Goal: Task Accomplishment & Management: Manage account settings

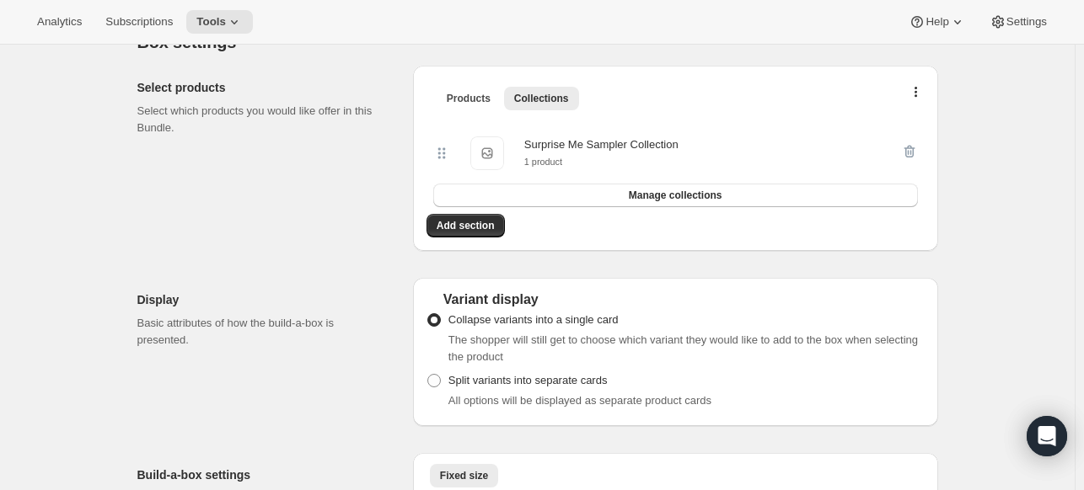
scroll to position [362, 0]
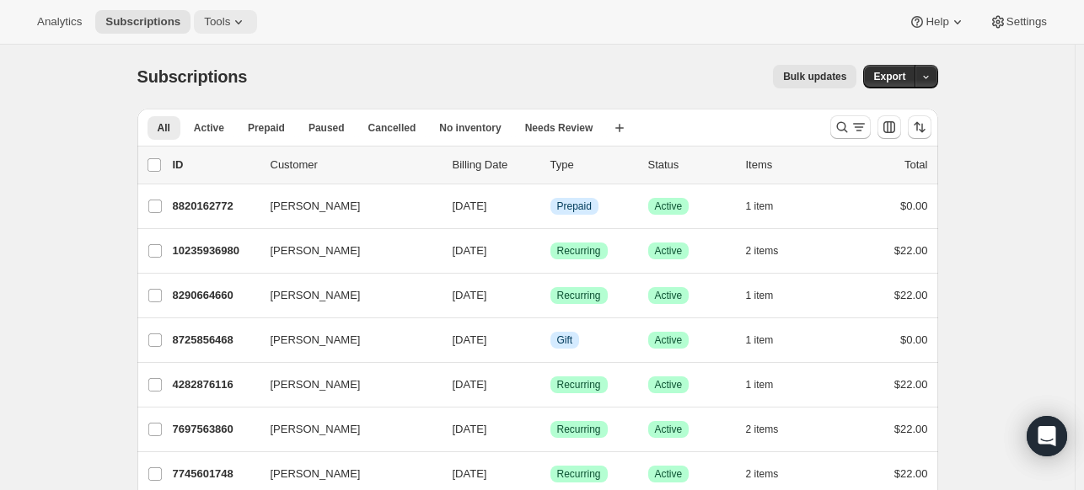
click at [216, 26] on span "Tools" at bounding box center [217, 21] width 26 height 13
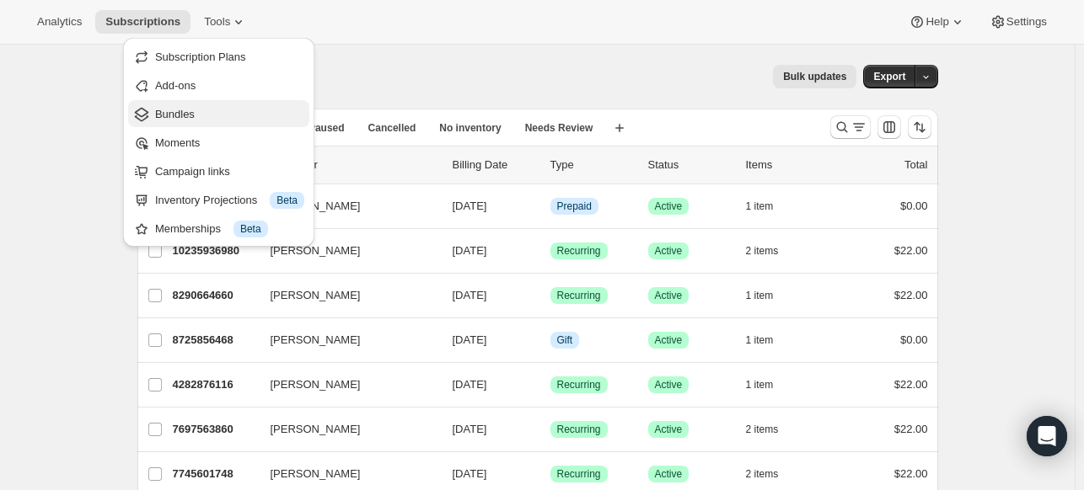
click at [200, 121] on span "Bundles" at bounding box center [229, 114] width 149 height 17
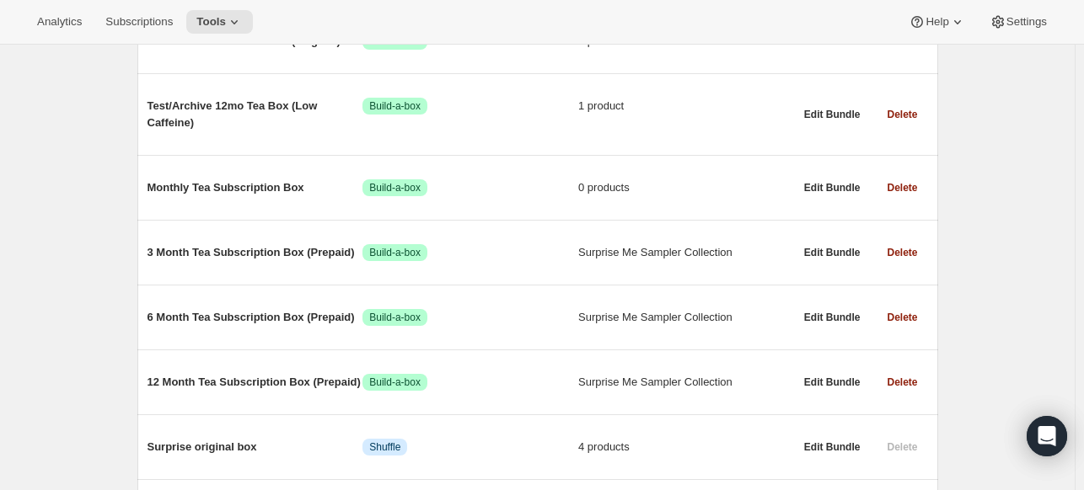
scroll to position [300, 0]
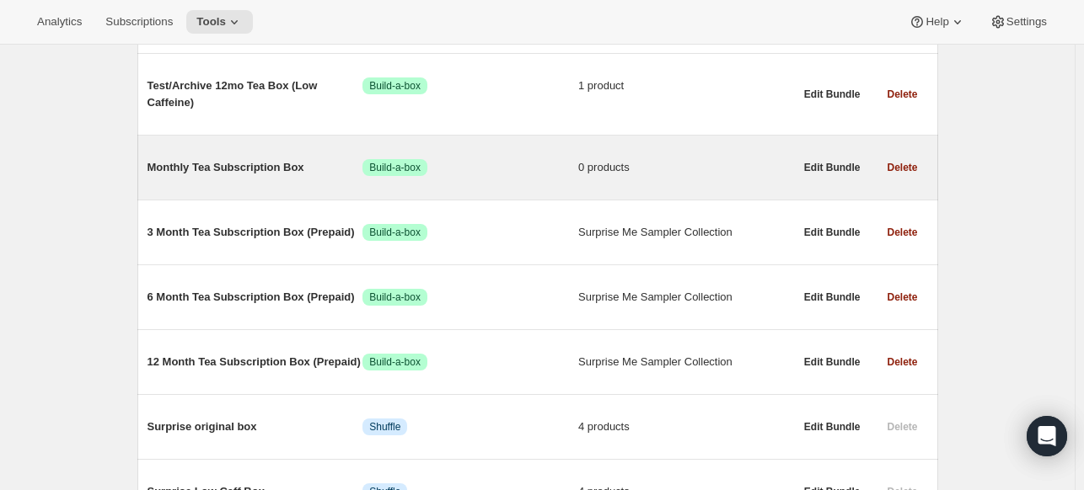
click at [624, 169] on span "0 products" at bounding box center [686, 167] width 216 height 17
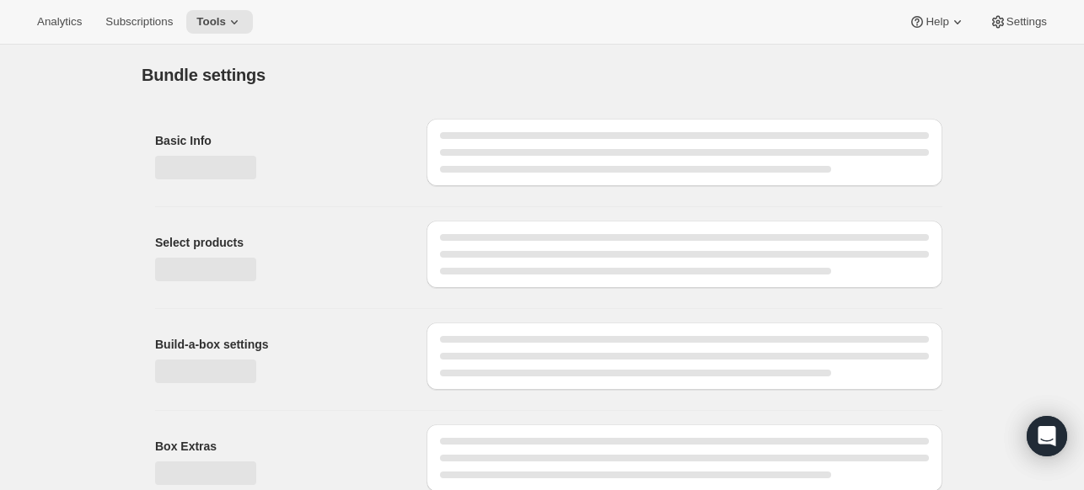
type input "Monthly Tea Subscription Box"
radio input "true"
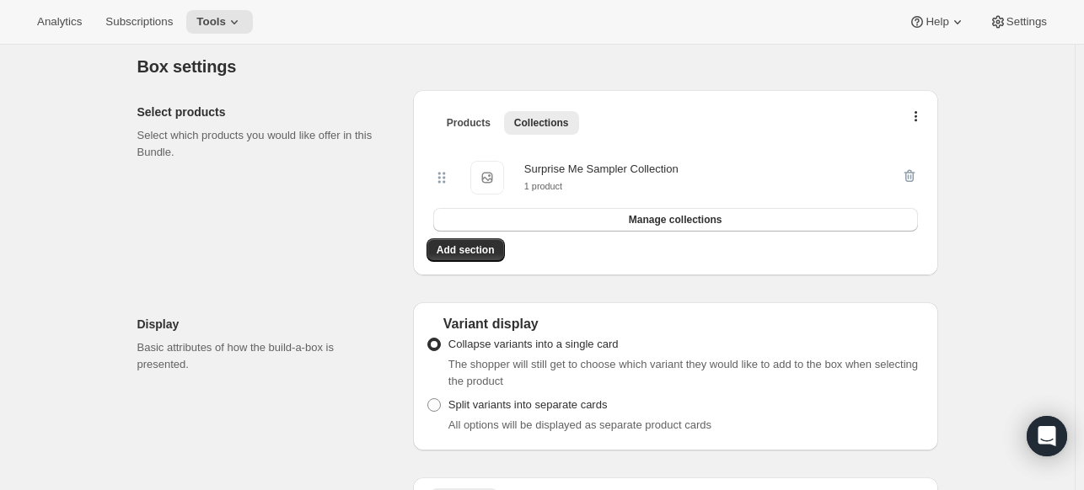
scroll to position [352, 0]
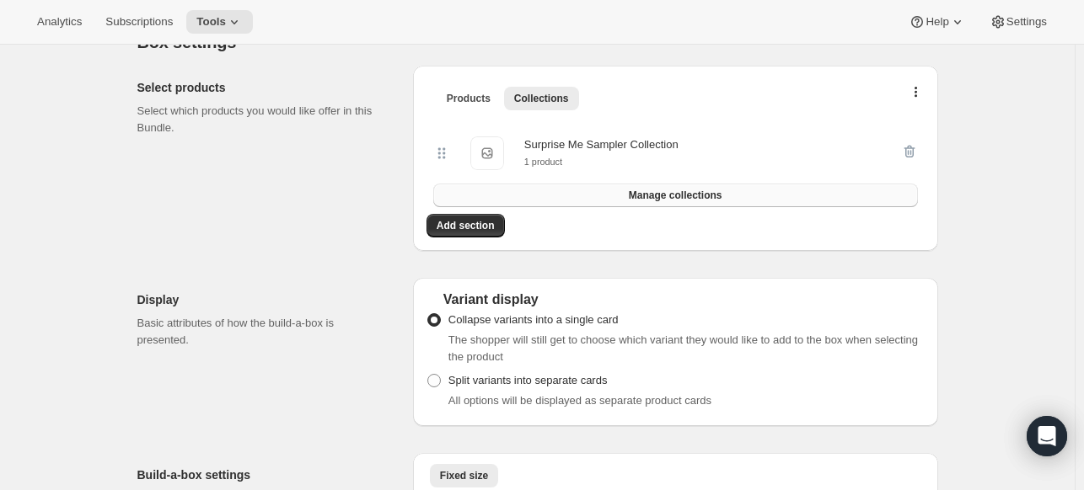
click at [562, 198] on button "Manage collections" at bounding box center [675, 196] width 485 height 24
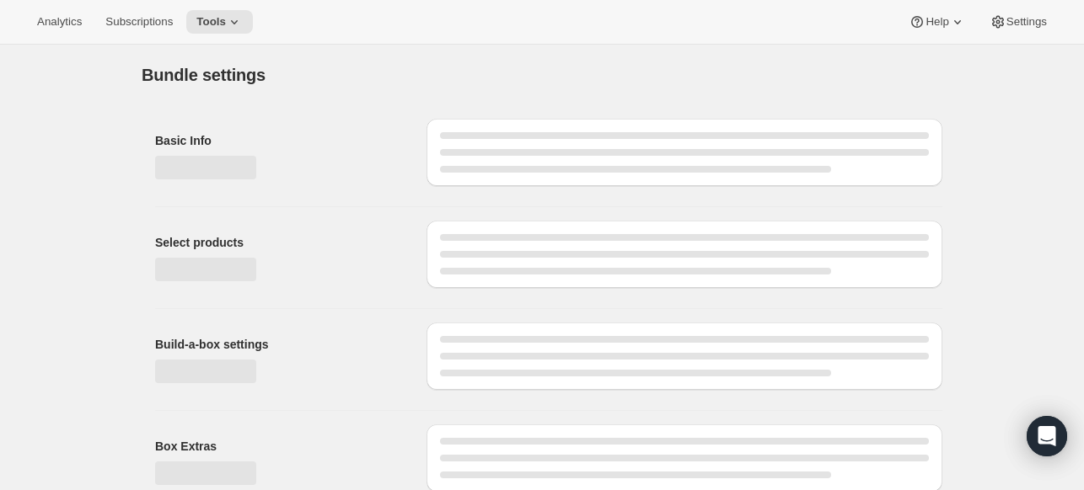
scroll to position [115, 0]
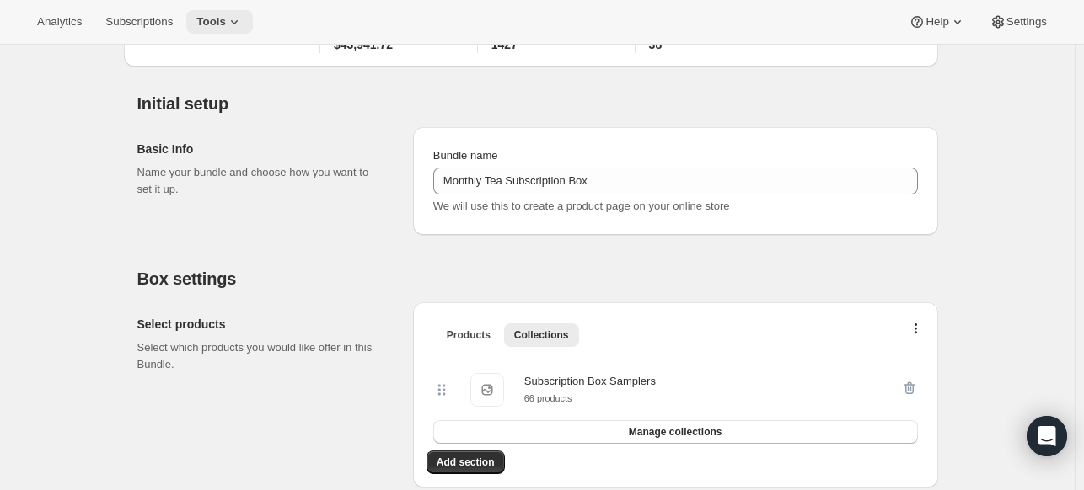
click at [219, 16] on span "Tools" at bounding box center [210, 21] width 29 height 13
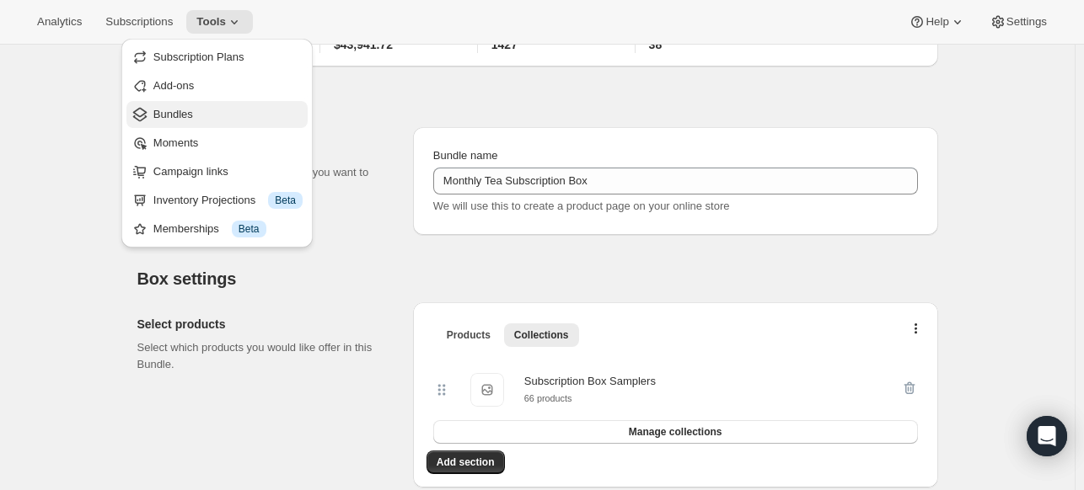
click at [173, 115] on span "Bundles" at bounding box center [173, 114] width 40 height 13
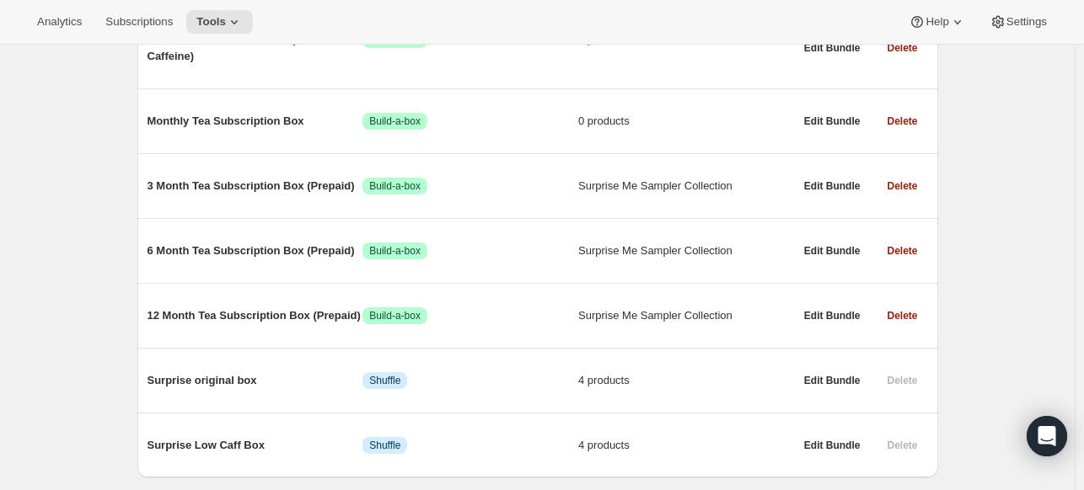
scroll to position [349, 0]
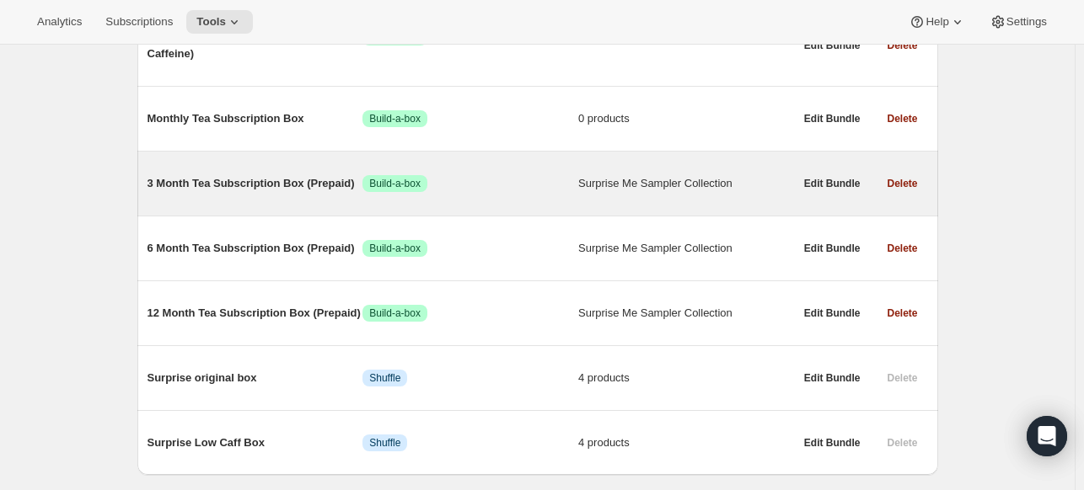
click at [617, 184] on span "Surprise Me Sampler Collection" at bounding box center [686, 183] width 216 height 17
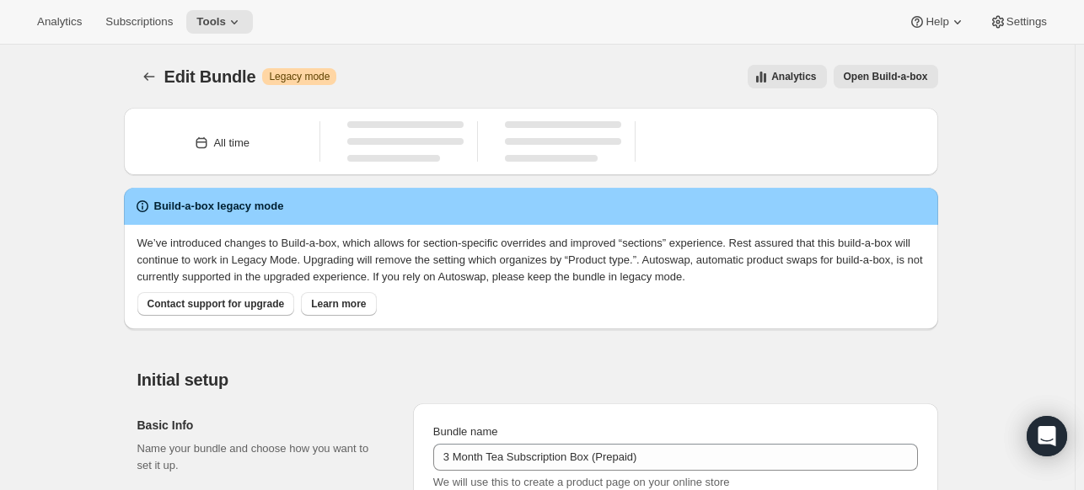
type input "3 Month Tea Subscription Box (Prepaid)"
radio input "true"
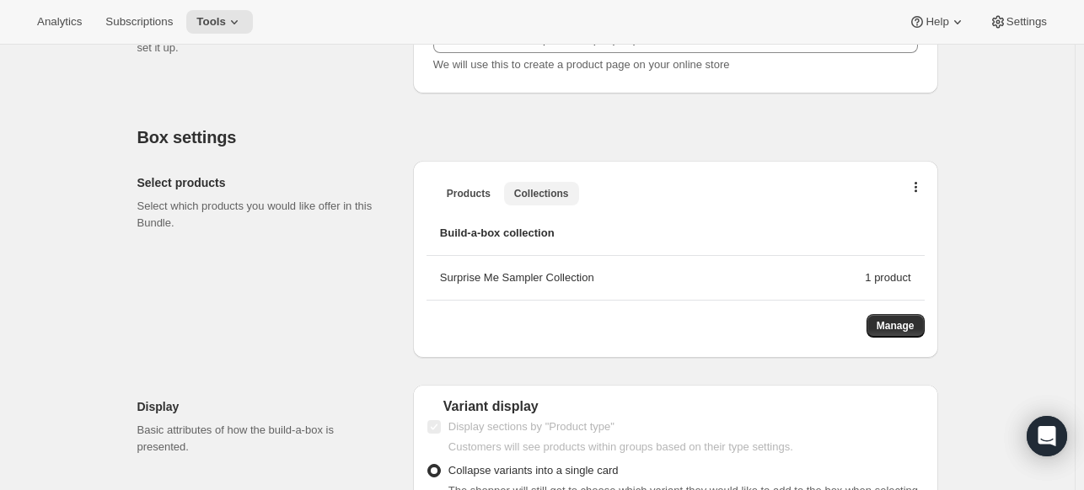
scroll to position [439, 0]
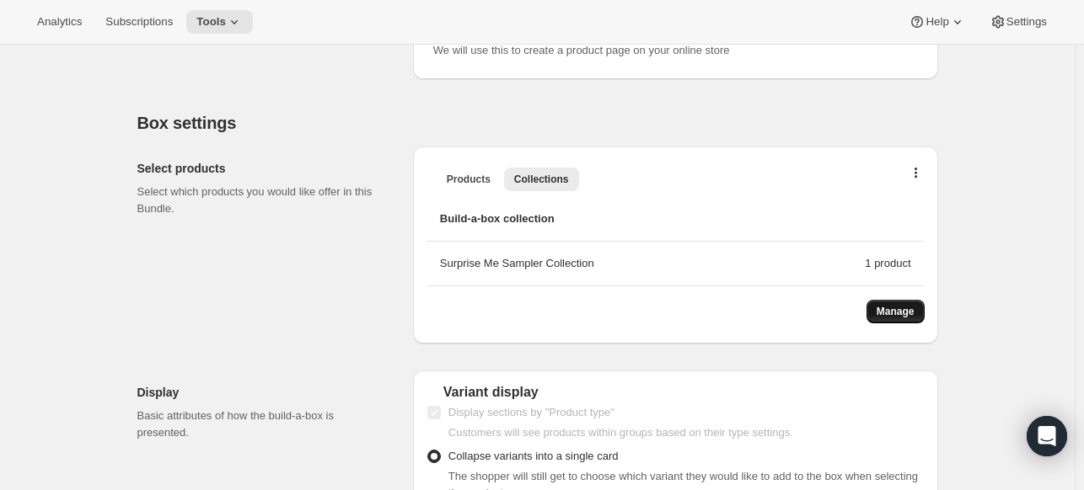
click at [893, 306] on span "Manage" at bounding box center [895, 311] width 38 height 13
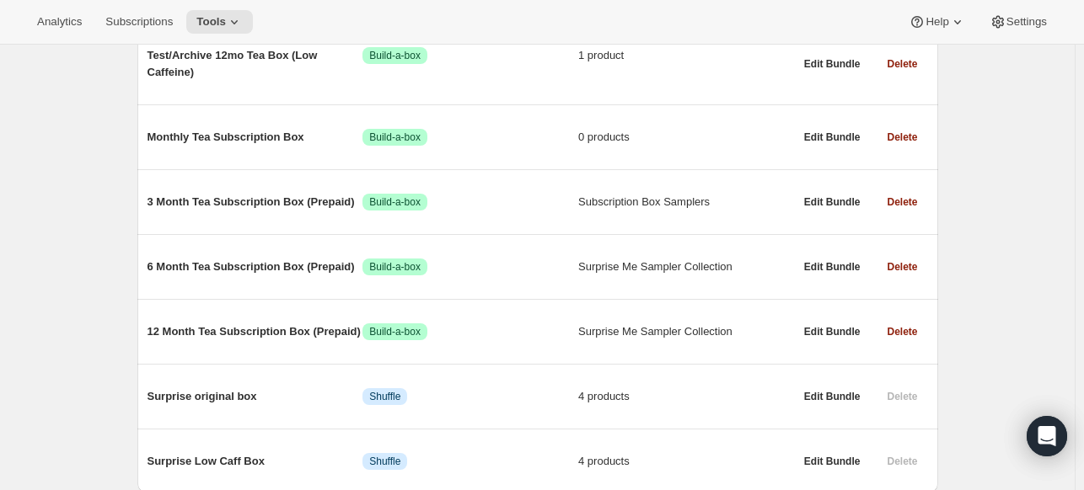
scroll to position [341, 0]
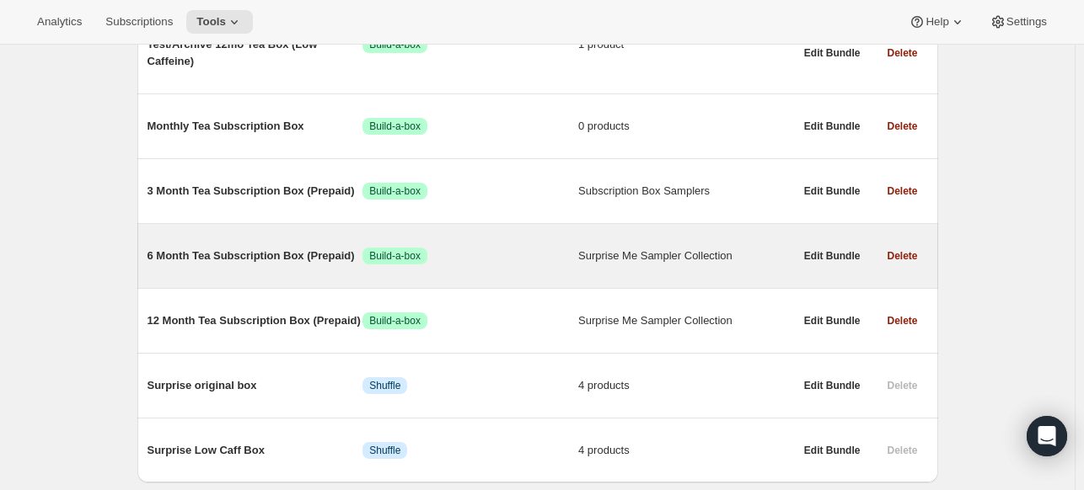
click at [684, 252] on span "Surprise Me Sampler Collection" at bounding box center [686, 256] width 216 height 17
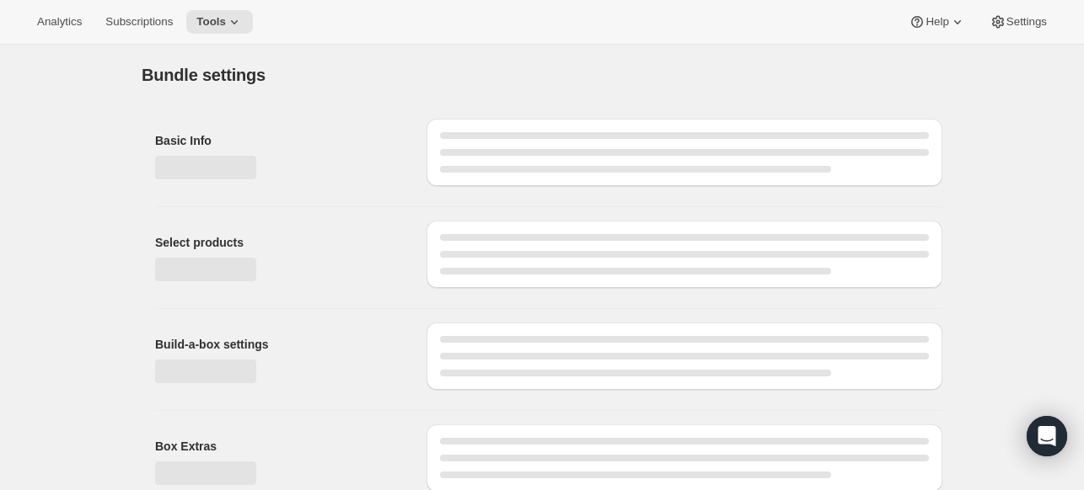
type input "6 Month Tea Subscription Box (Prepaid)"
radio input "true"
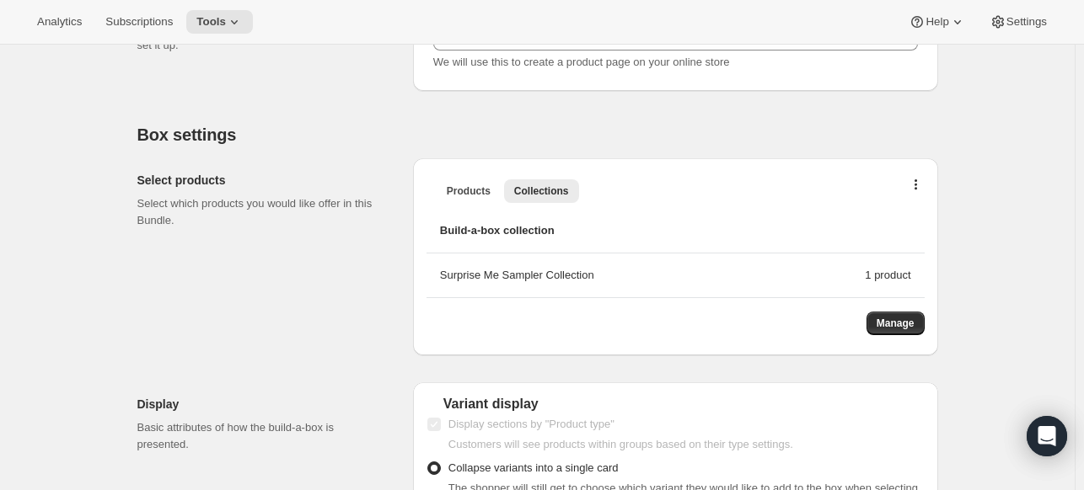
scroll to position [478, 0]
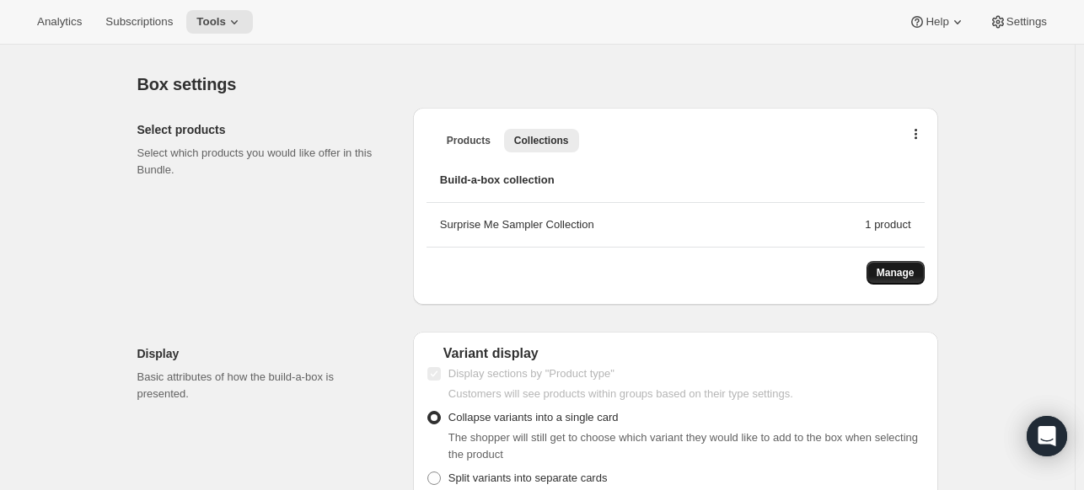
click at [902, 271] on span "Manage" at bounding box center [895, 272] width 38 height 13
click at [233, 19] on icon at bounding box center [234, 21] width 17 height 17
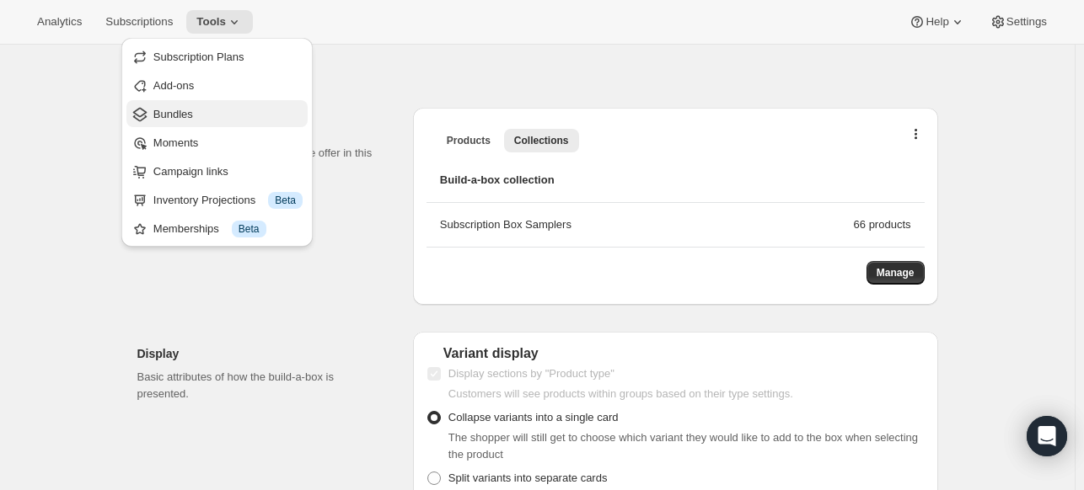
click at [197, 110] on span "Bundles" at bounding box center [227, 114] width 149 height 17
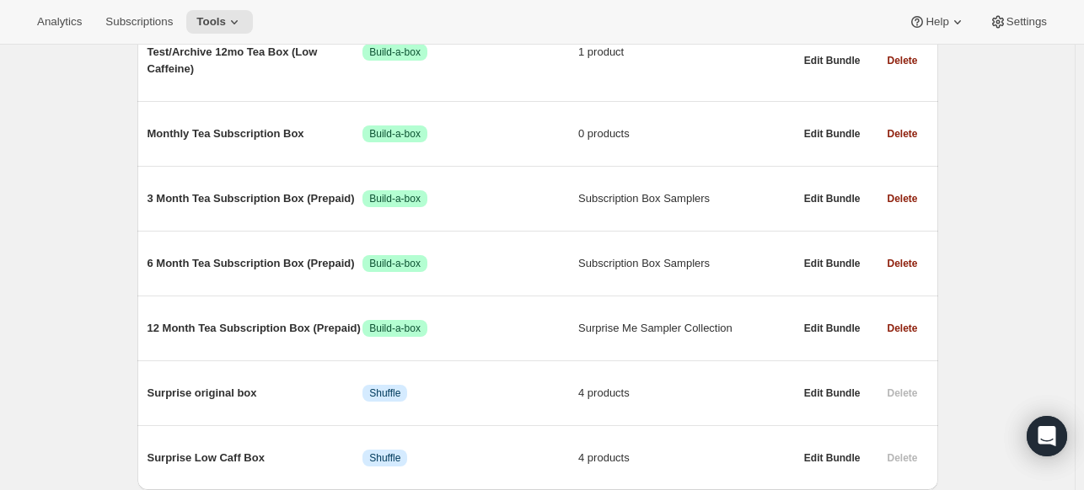
scroll to position [398, 0]
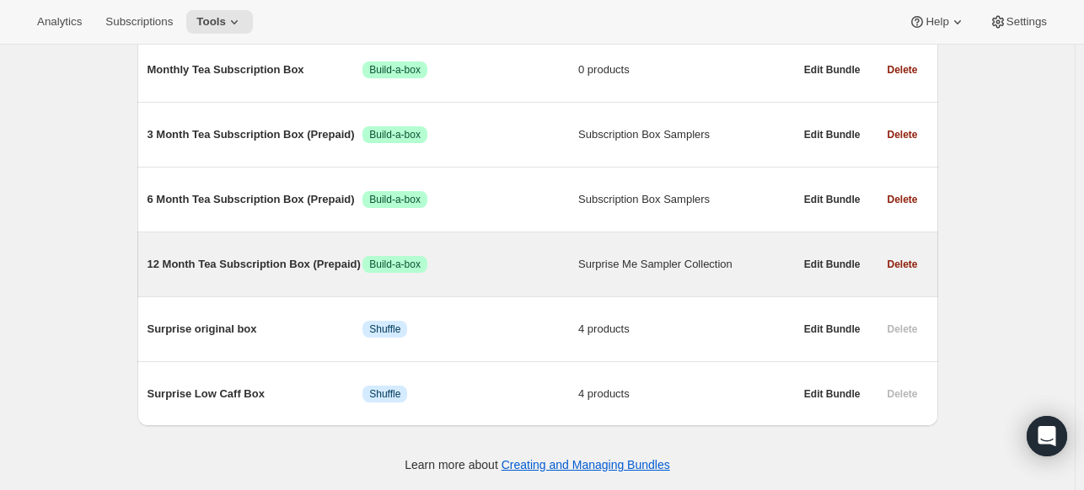
click at [656, 265] on span "Surprise Me Sampler Collection" at bounding box center [686, 264] width 216 height 17
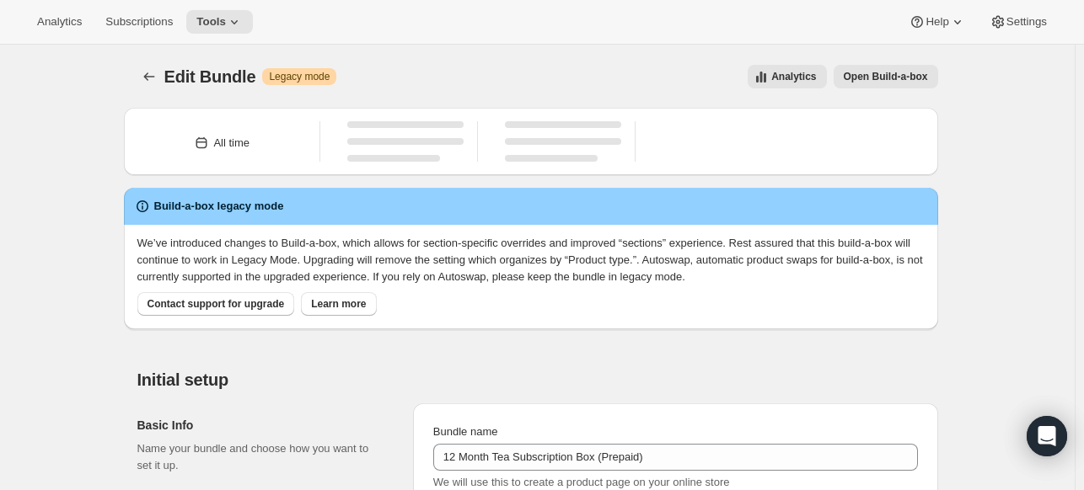
type input "12 Month Tea Subscription Box (Prepaid)"
radio input "true"
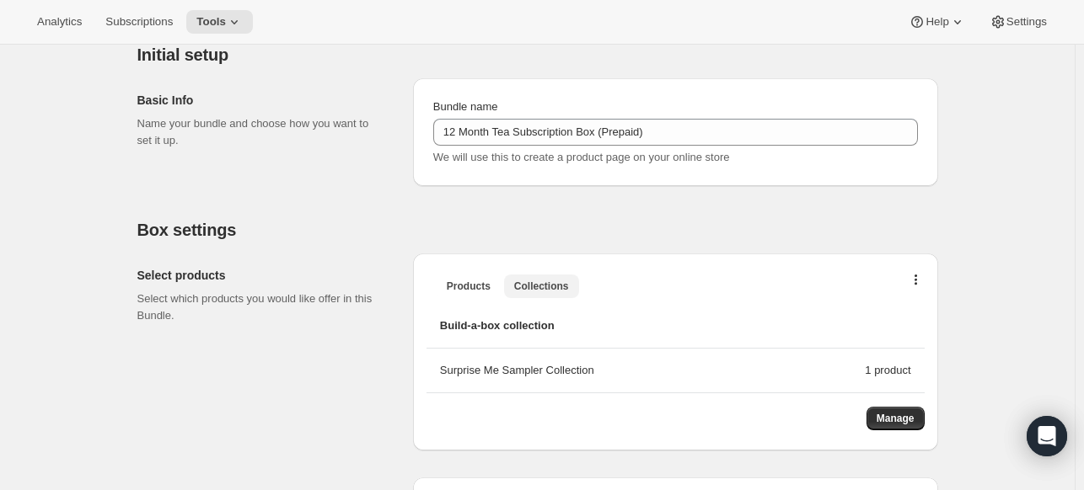
scroll to position [418, 0]
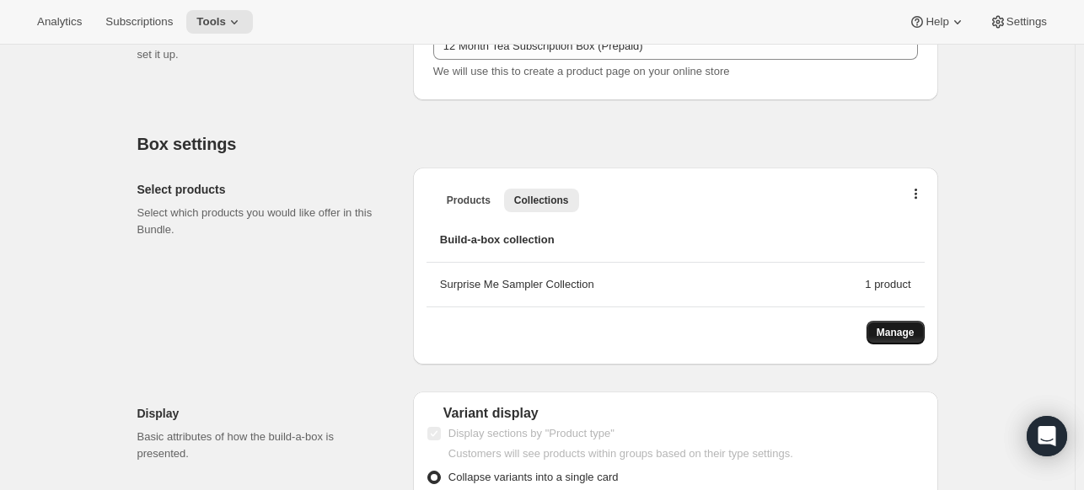
click at [901, 331] on span "Manage" at bounding box center [895, 332] width 38 height 13
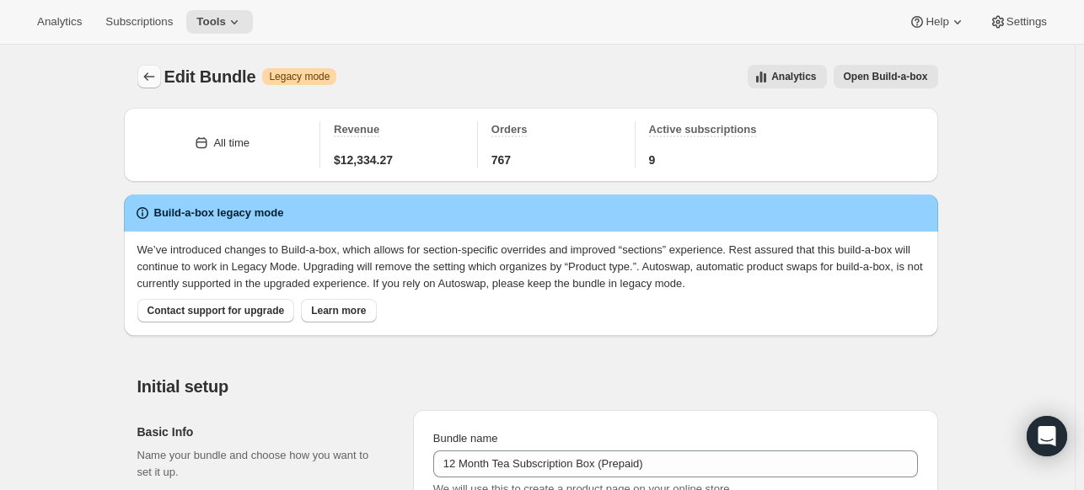
click at [155, 80] on icon "Bundles" at bounding box center [149, 76] width 17 height 17
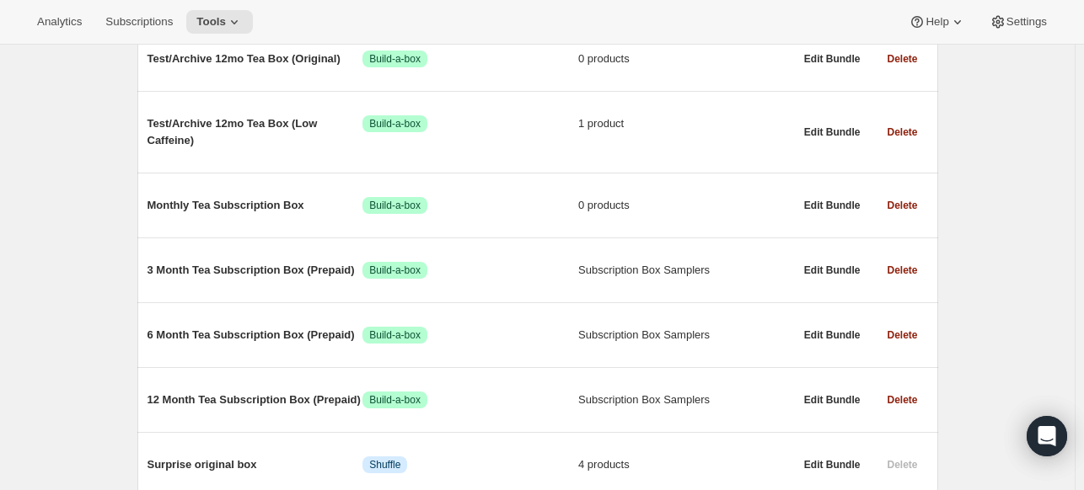
scroll to position [270, 0]
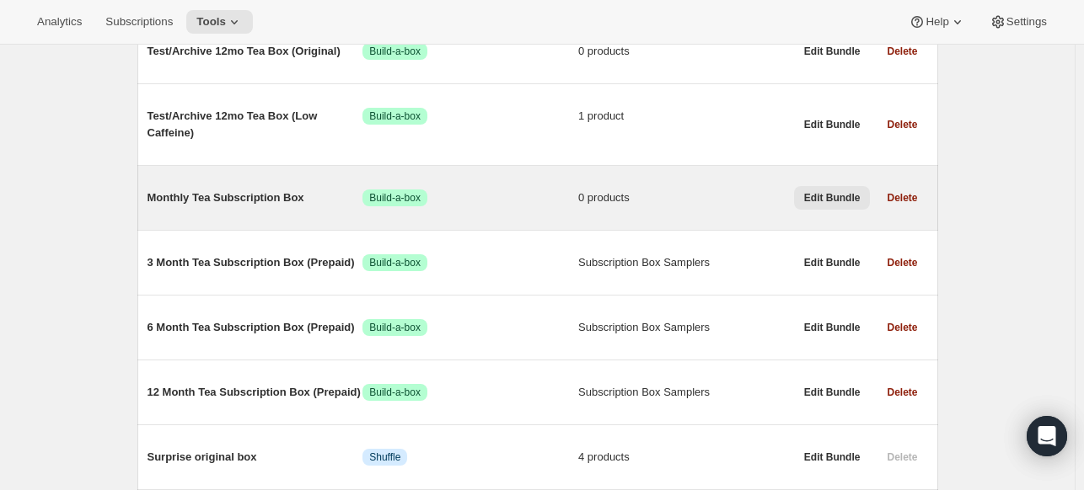
click at [838, 198] on span "Edit Bundle" at bounding box center [832, 197] width 56 height 13
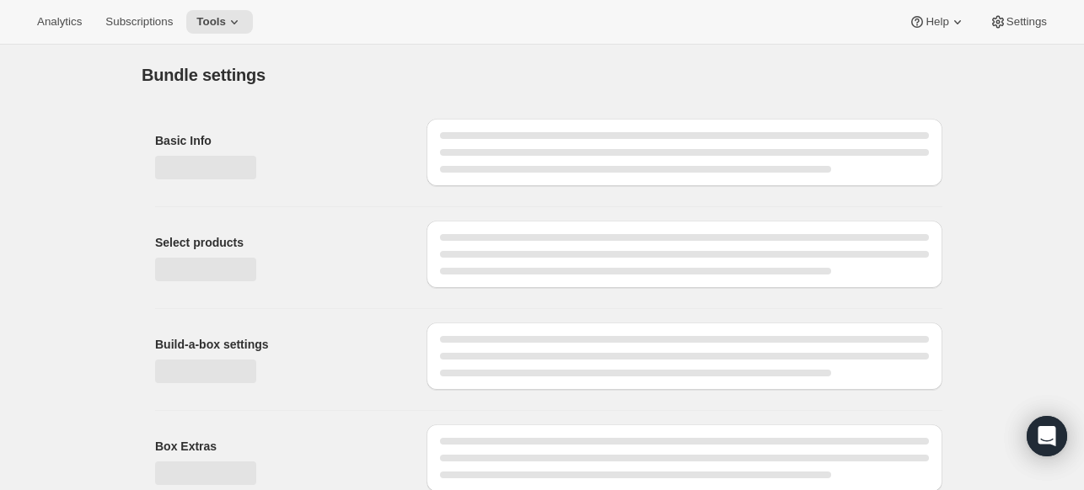
type input "Monthly Tea Subscription Box"
radio input "true"
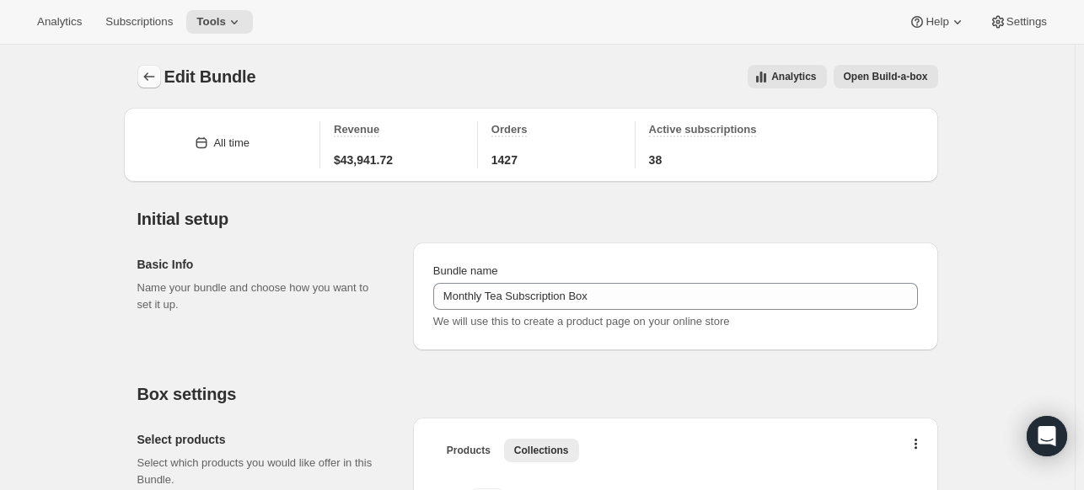
click at [151, 83] on icon "Bundles" at bounding box center [149, 76] width 17 height 17
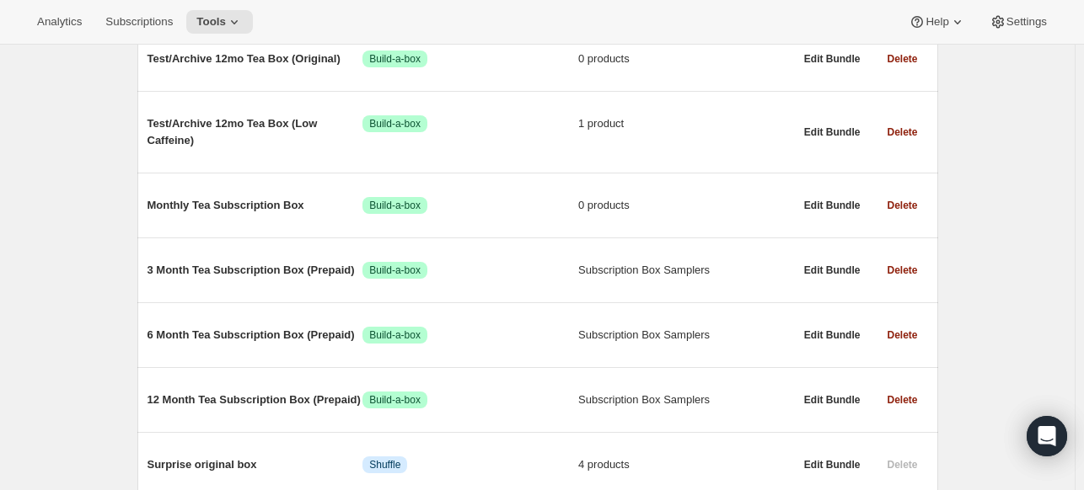
scroll to position [269, 0]
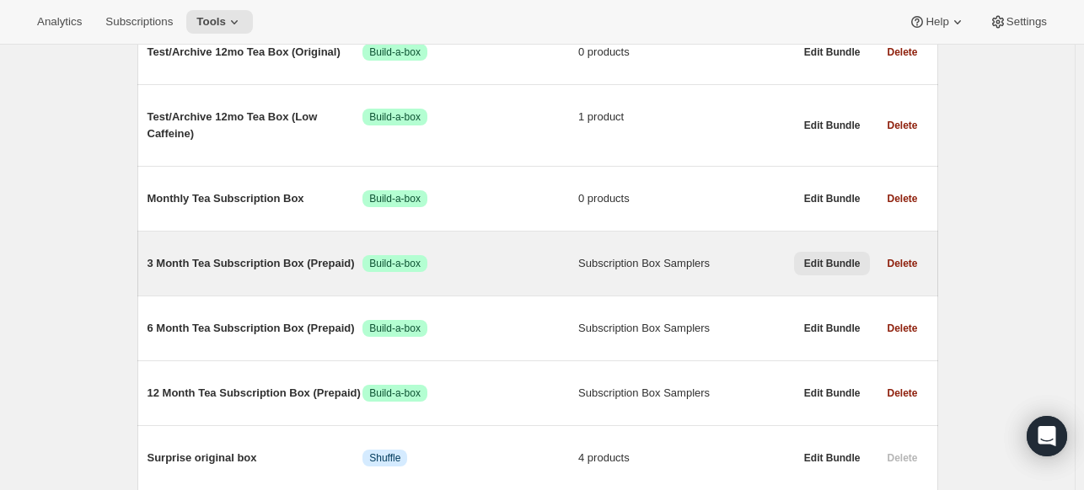
click at [832, 264] on span "Edit Bundle" at bounding box center [832, 263] width 56 height 13
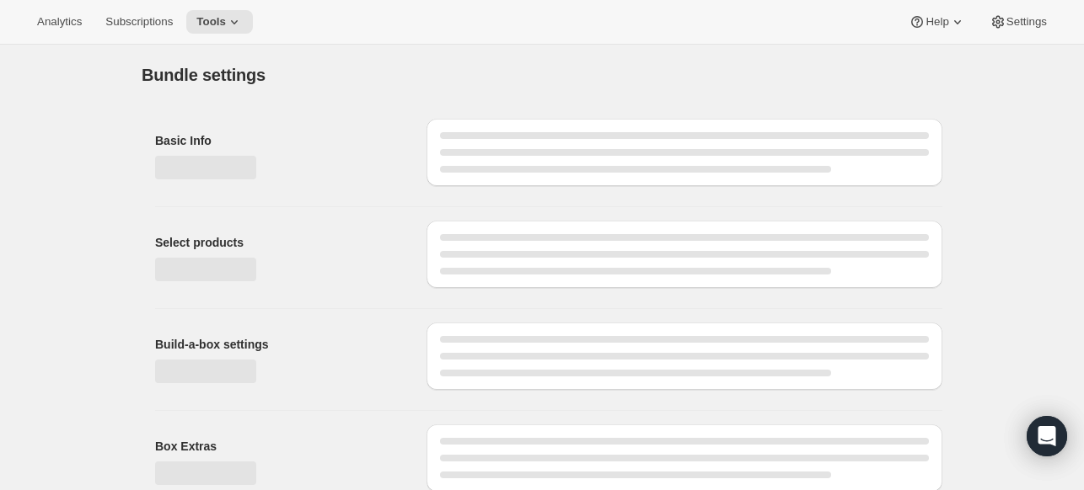
type input "3 Month Tea Subscription Box (Prepaid)"
radio input "true"
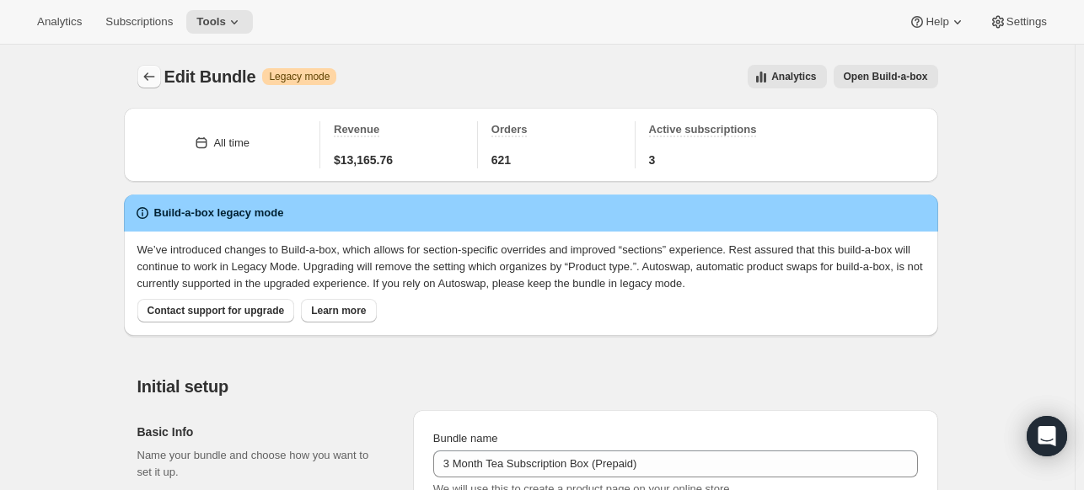
click at [149, 81] on icon "Bundles" at bounding box center [149, 76] width 17 height 17
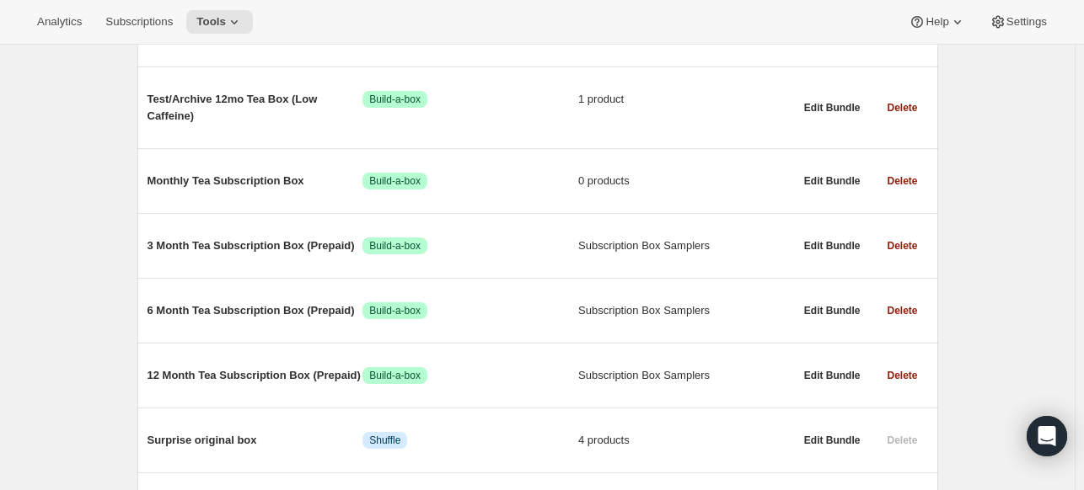
scroll to position [287, 0]
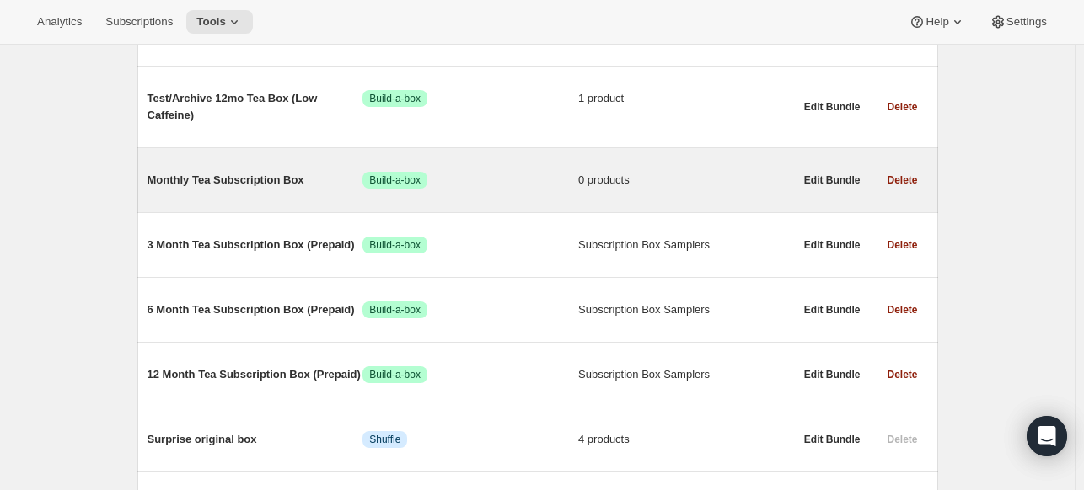
click at [607, 178] on span "0 products" at bounding box center [686, 180] width 216 height 17
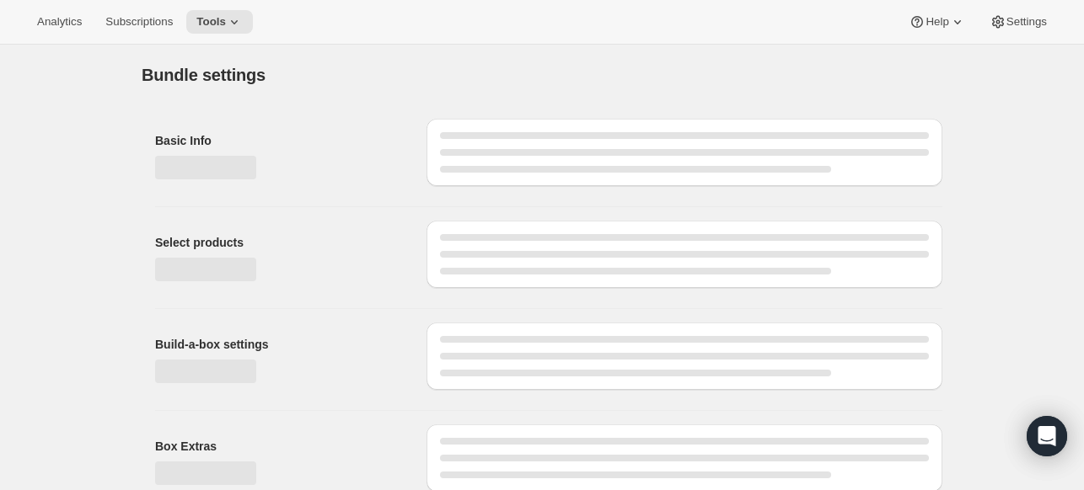
type input "Monthly Tea Subscription Box"
radio input "true"
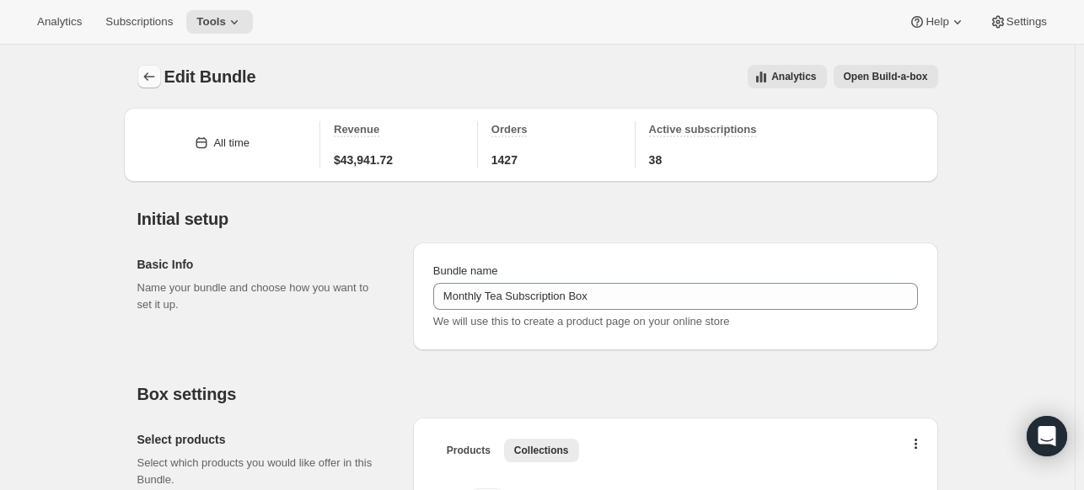
click at [152, 71] on icon "Bundles" at bounding box center [149, 76] width 17 height 17
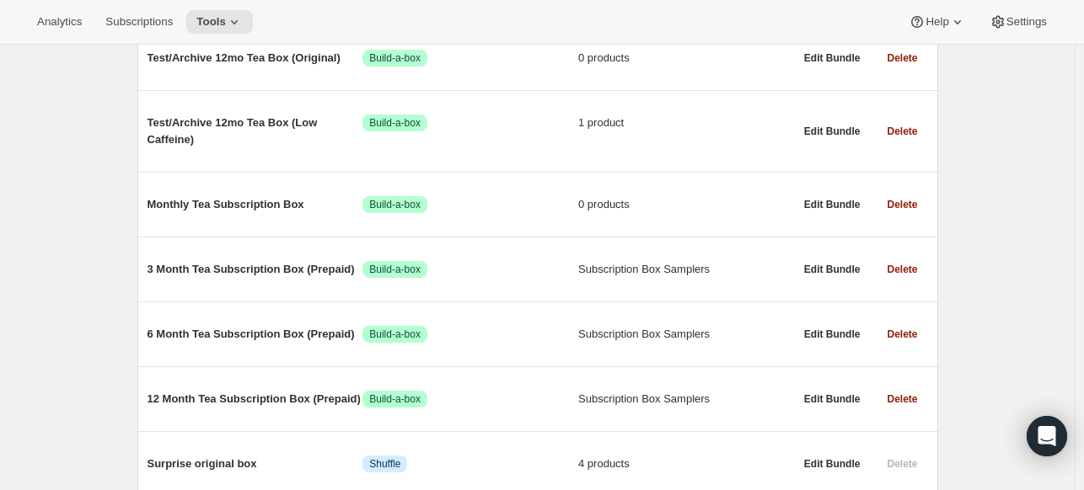
scroll to position [276, 0]
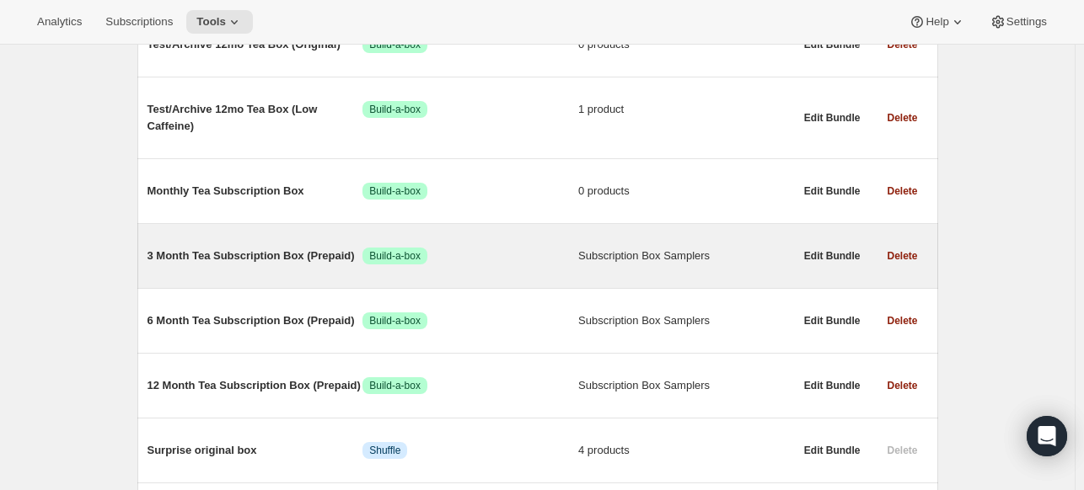
click at [624, 259] on span "Subscription Box Samplers" at bounding box center [686, 256] width 216 height 17
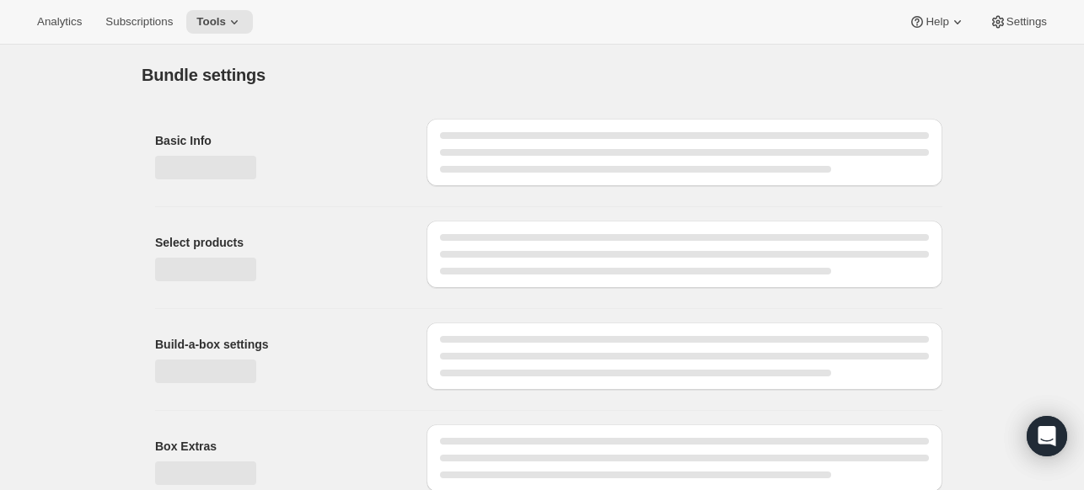
type input "3 Month Tea Subscription Box (Prepaid)"
radio input "true"
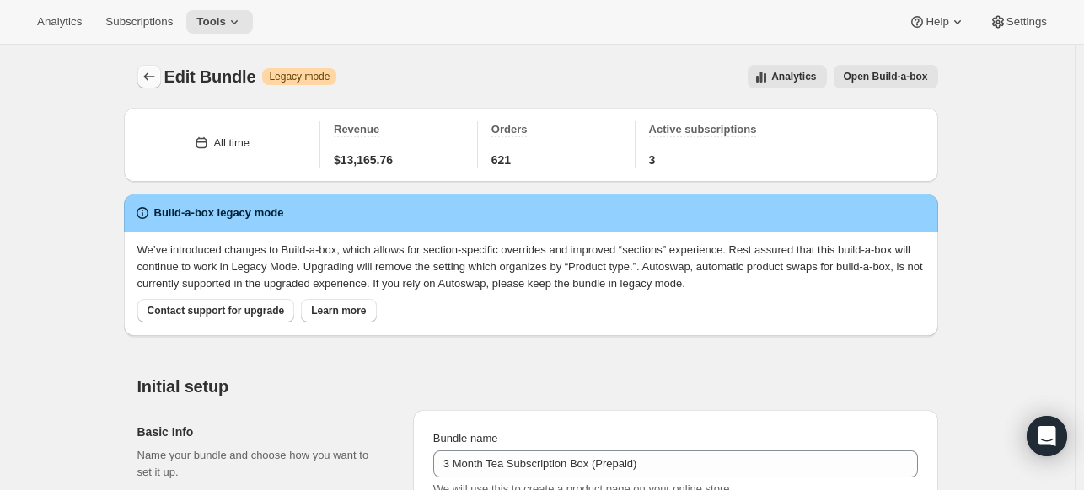
click at [150, 75] on icon "Bundles" at bounding box center [149, 76] width 17 height 17
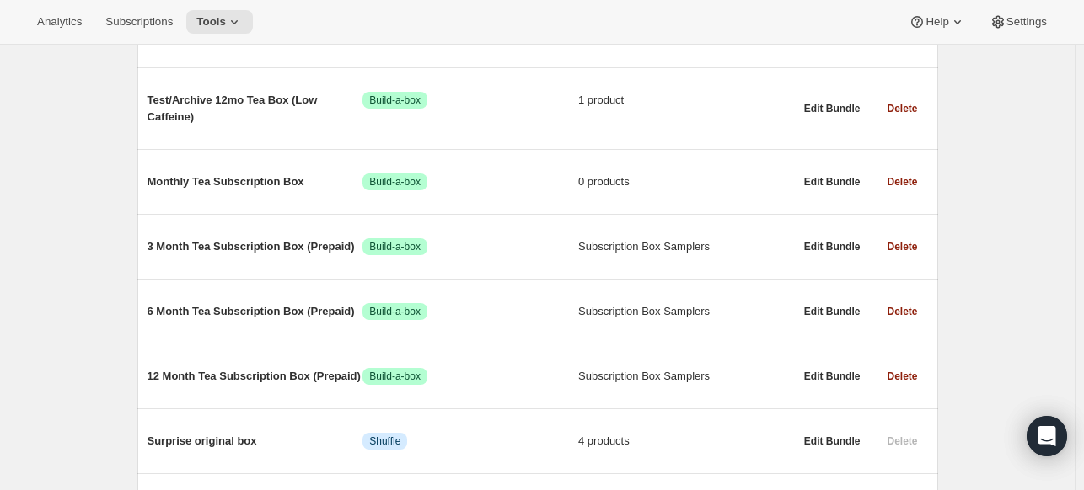
scroll to position [287, 0]
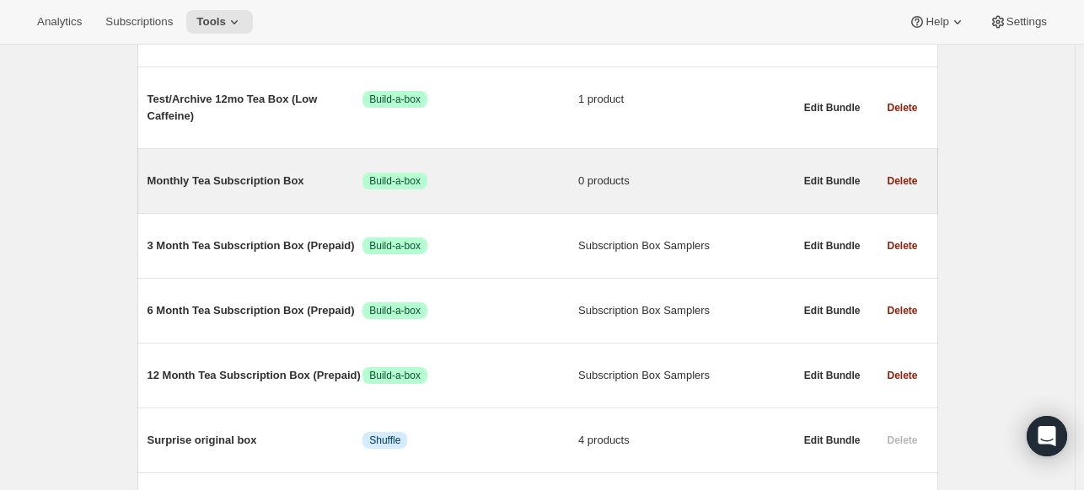
click at [254, 182] on span "Monthly Tea Subscription Box" at bounding box center [255, 181] width 216 height 17
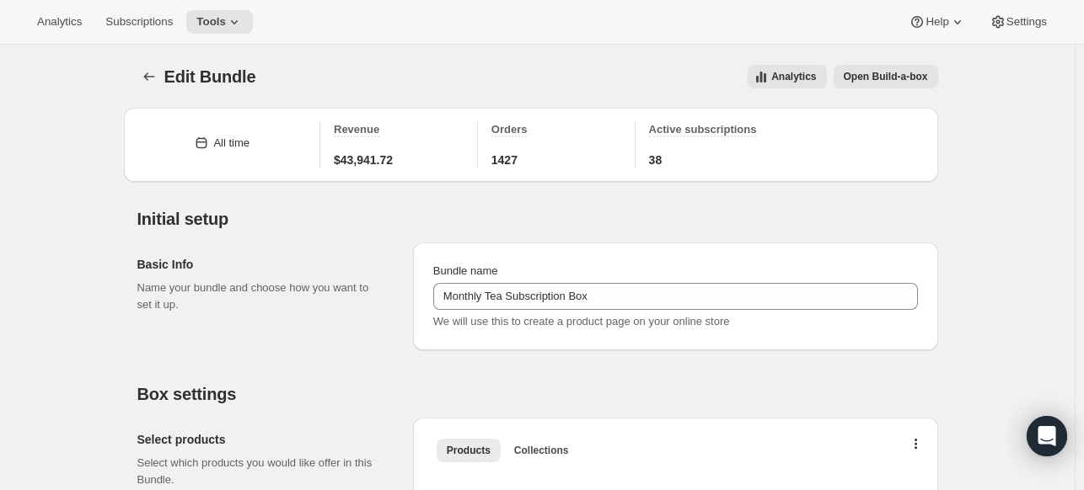
type input "Monthly Tea Subscription Box"
radio input "true"
click at [144, 78] on icon "Bundles" at bounding box center [149, 76] width 17 height 17
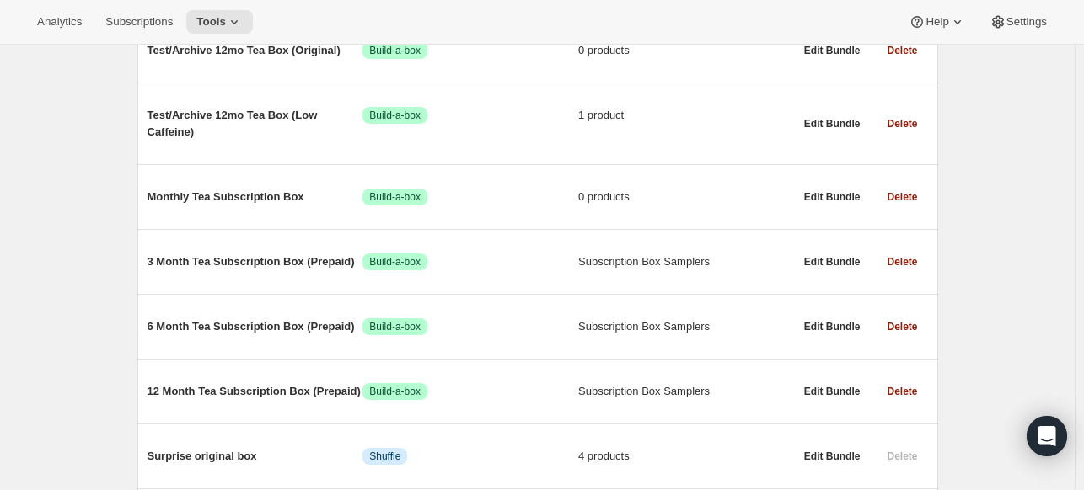
scroll to position [277, 0]
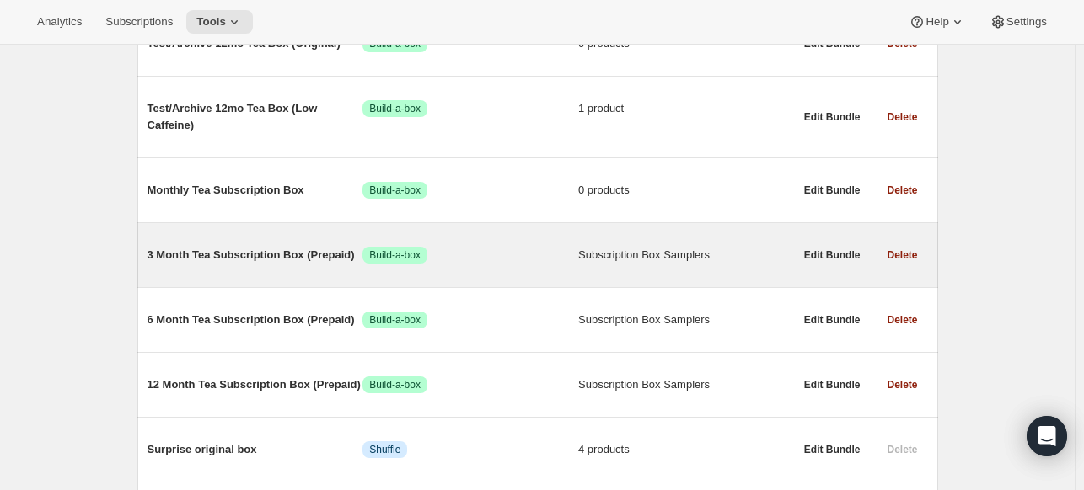
click at [588, 262] on span "Subscription Box Samplers" at bounding box center [686, 255] width 216 height 17
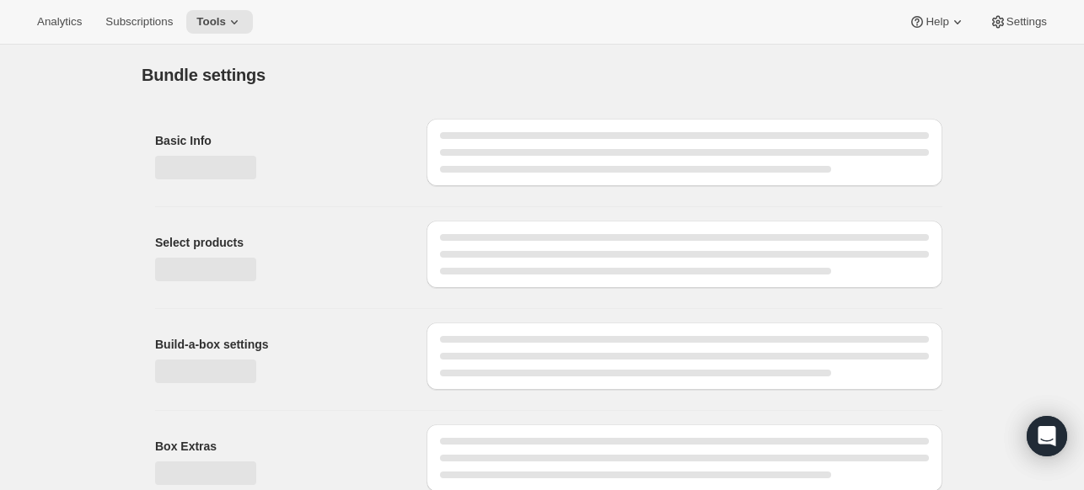
type input "3 Month Tea Subscription Box (Prepaid)"
radio input "true"
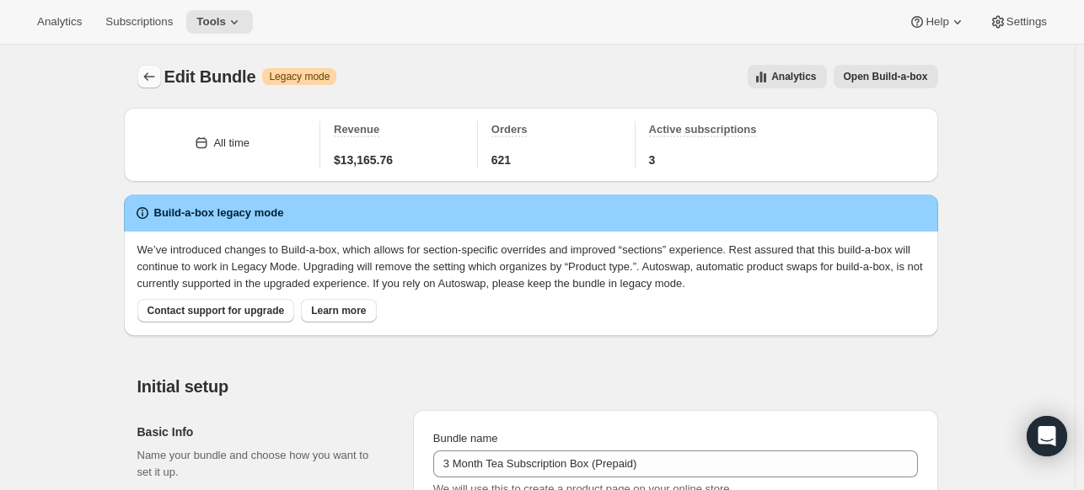
click at [147, 72] on icon "Bundles" at bounding box center [149, 76] width 17 height 17
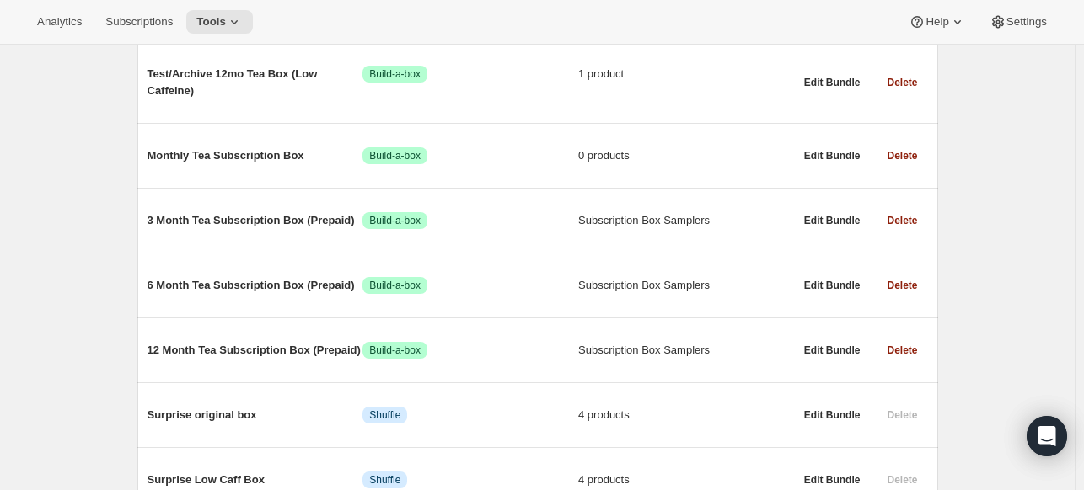
scroll to position [317, 0]
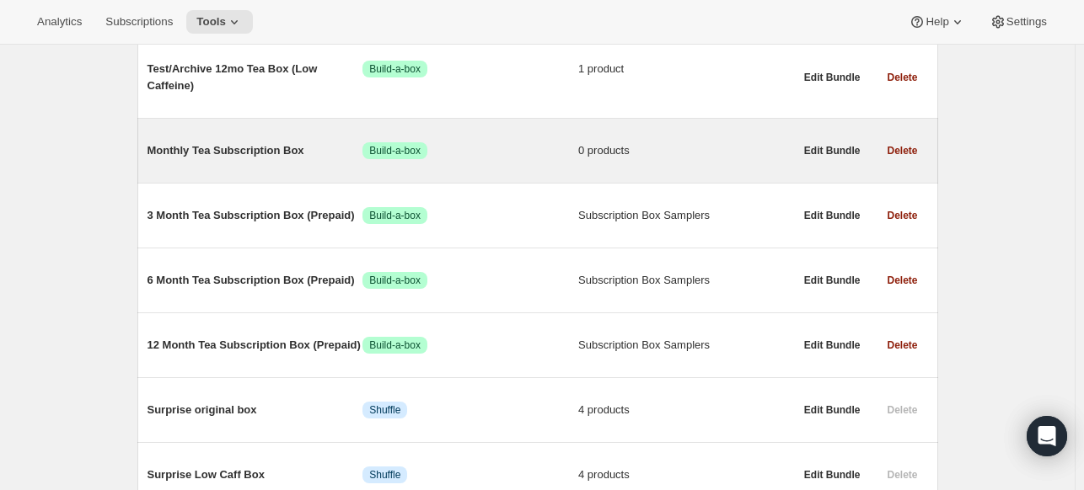
click at [250, 147] on span "Monthly Tea Subscription Box" at bounding box center [255, 150] width 216 height 17
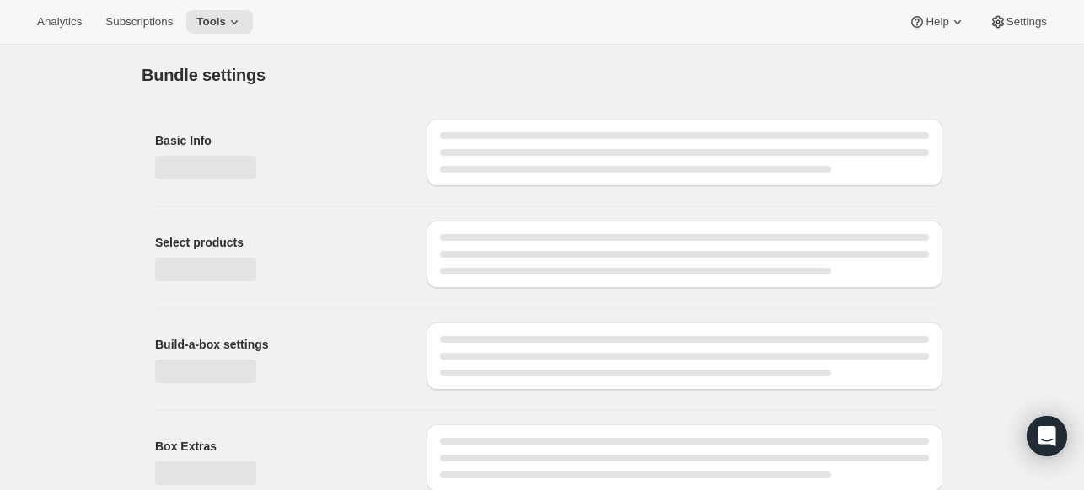
type input "Monthly Tea Subscription Box"
radio input "true"
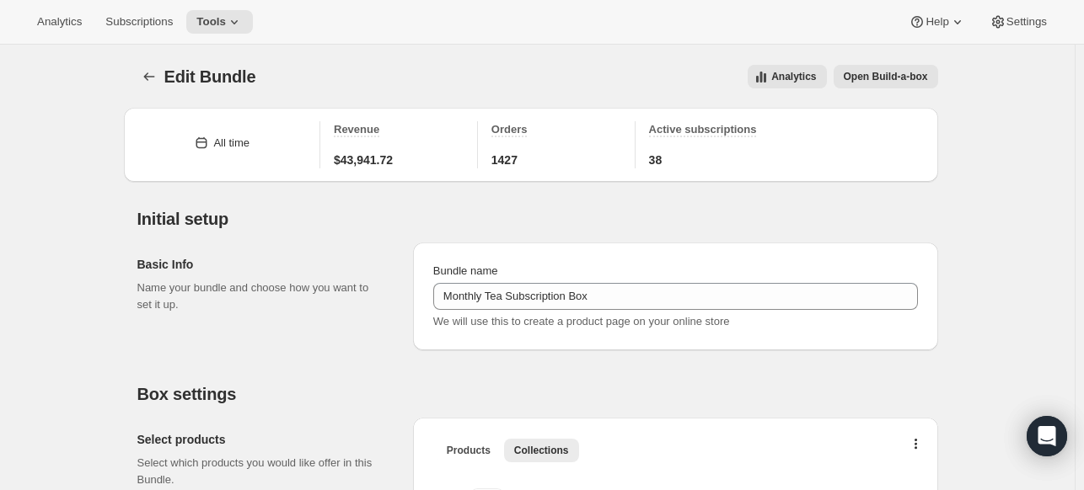
click at [924, 73] on span "Open Build-a-box" at bounding box center [886, 76] width 84 height 13
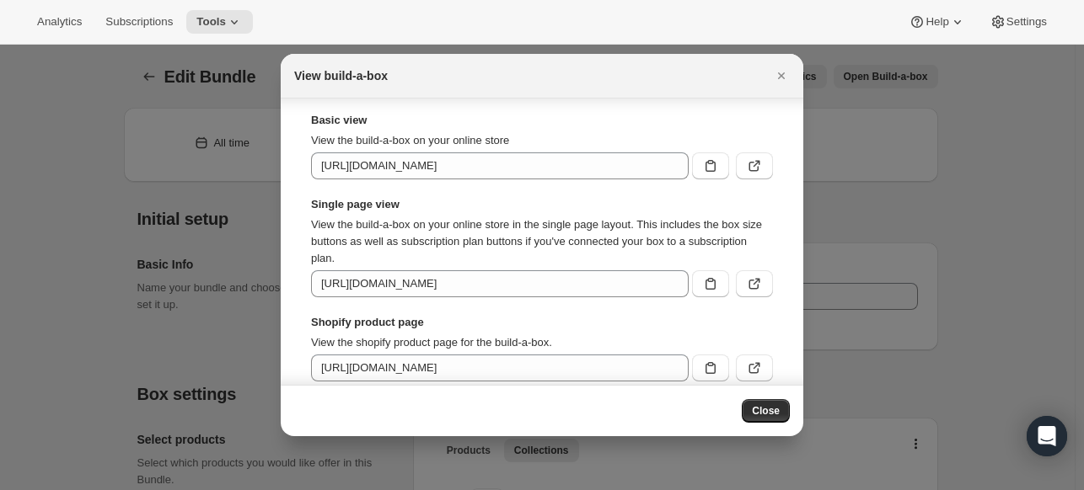
scroll to position [26, 0]
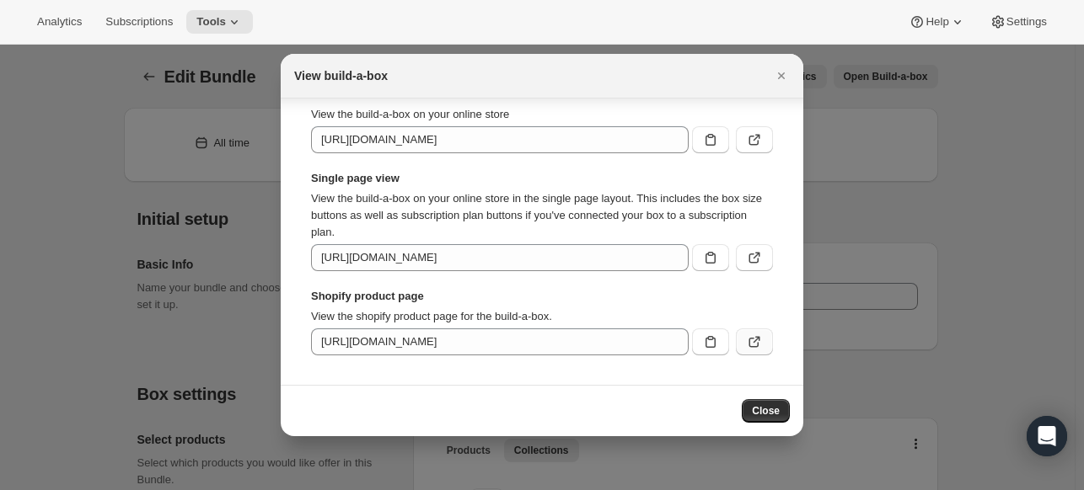
click at [746, 339] on icon ":r1o2:" at bounding box center [754, 342] width 17 height 17
click at [775, 77] on icon "Close" at bounding box center [781, 75] width 17 height 17
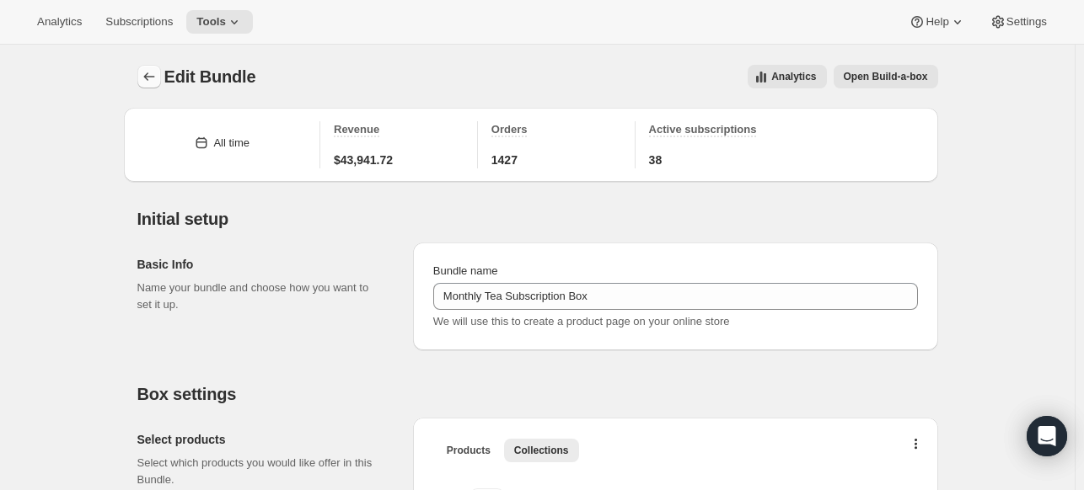
click at [152, 75] on icon "Bundles" at bounding box center [149, 76] width 17 height 17
